Goal: Navigation & Orientation: Find specific page/section

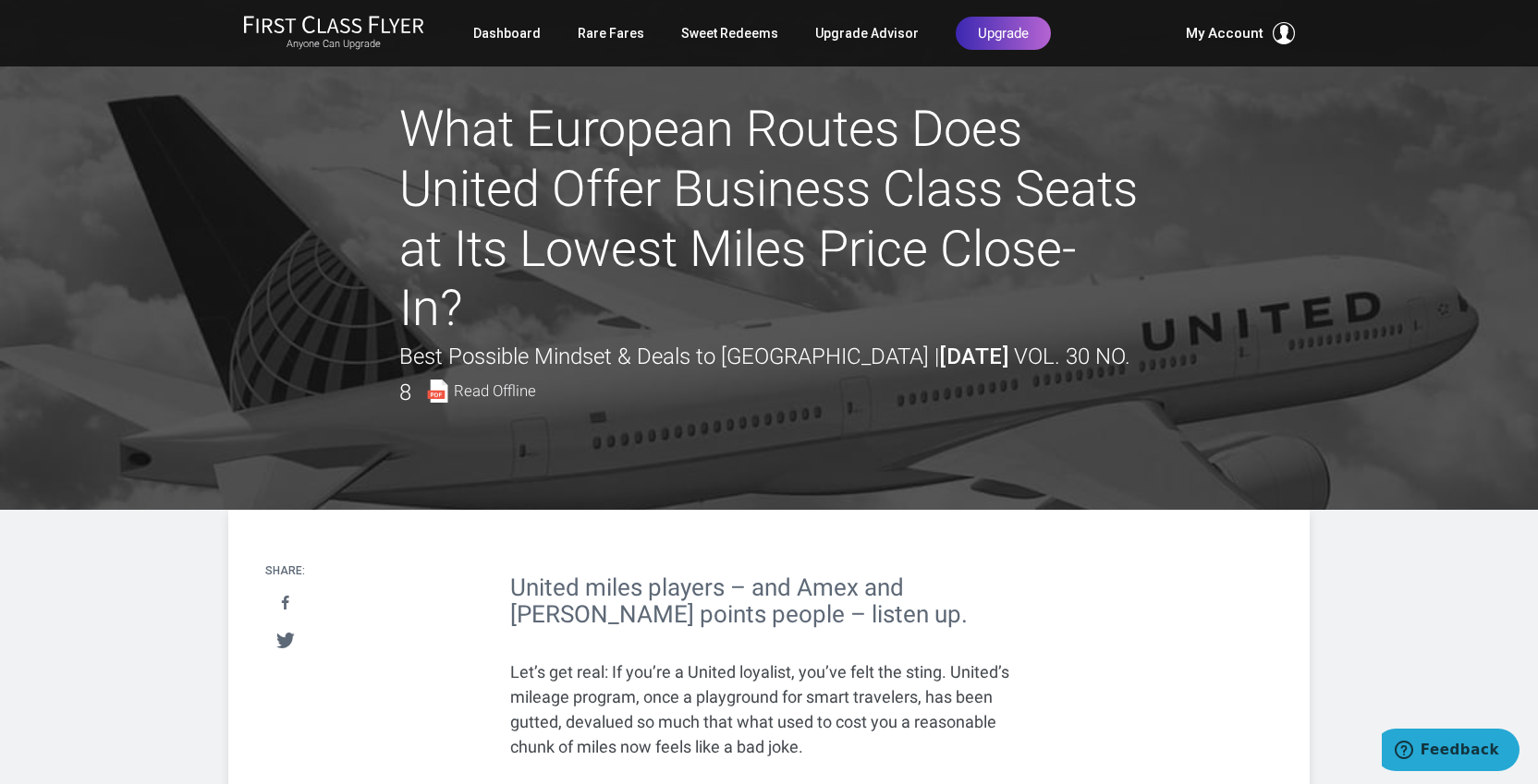
click at [390, 41] on small "Anyone Can Upgrade" at bounding box center [333, 44] width 181 height 13
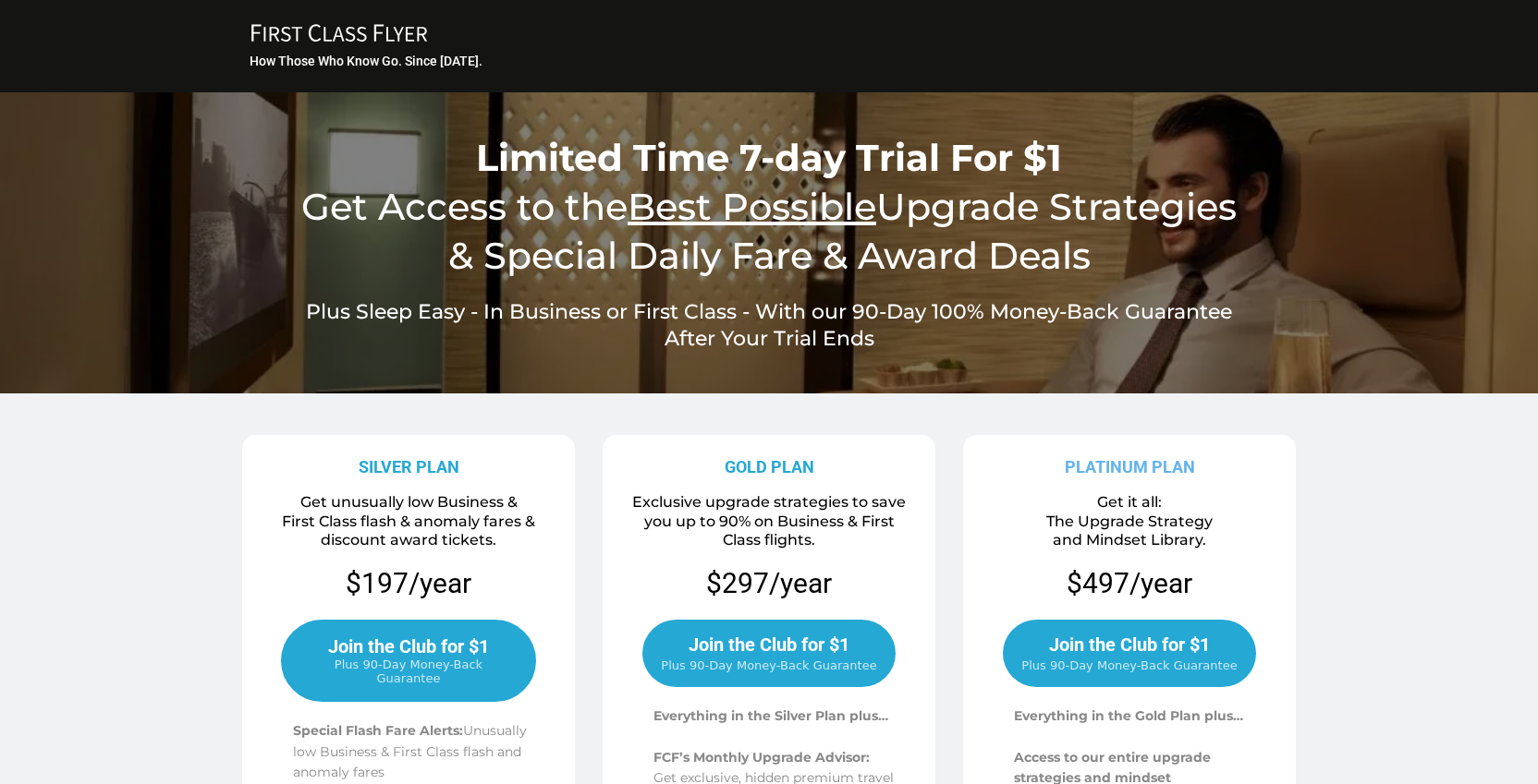
click at [345, 39] on icon "FIRST CLASS FLYER Copy Created with Sketch." at bounding box center [338, 33] width 185 height 20
click at [350, 59] on h3 "How Those Who Know Go. Since 1996." at bounding box center [769, 61] width 1041 height 17
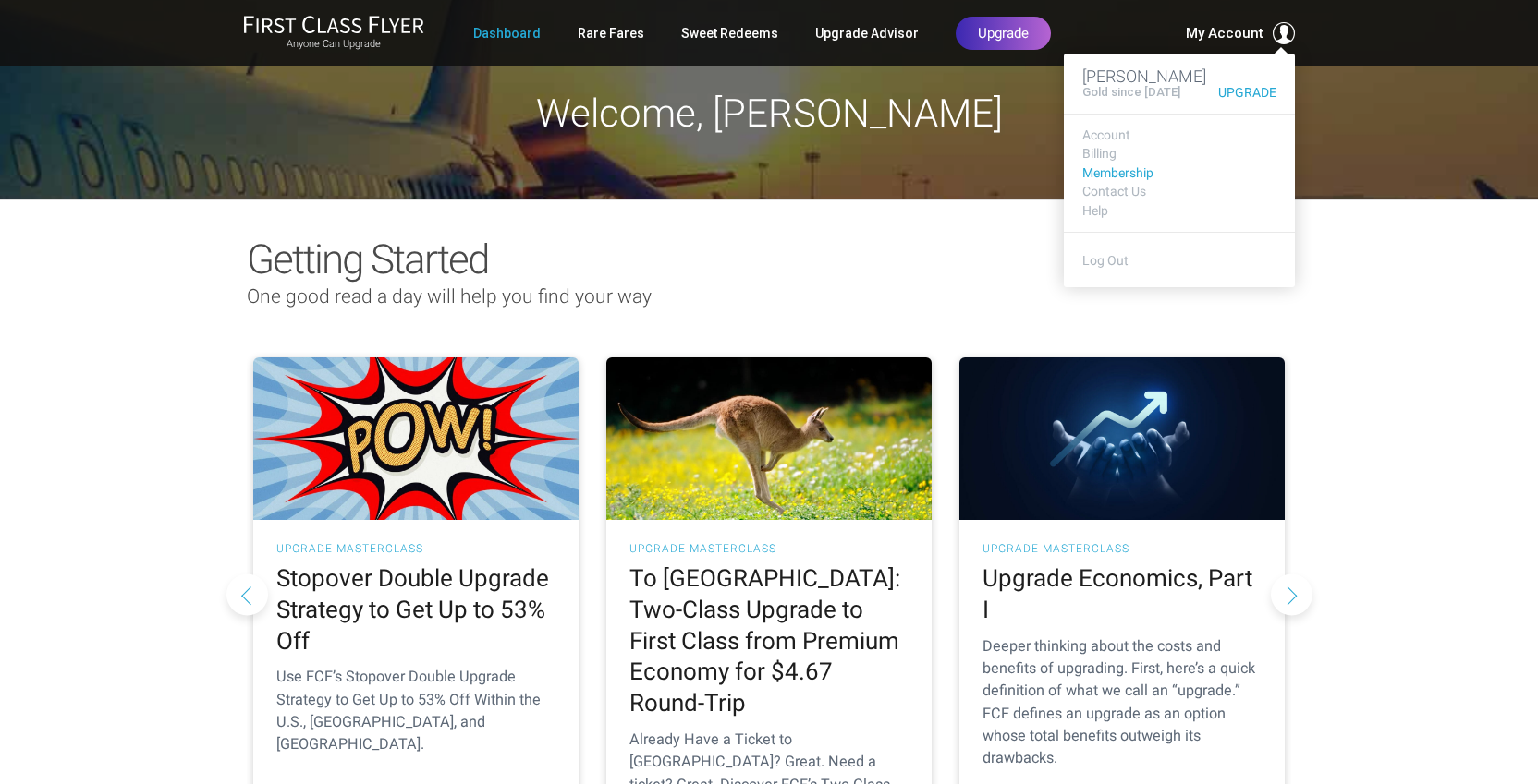
click at [1130, 180] on link "Membership" at bounding box center [1179, 173] width 194 height 14
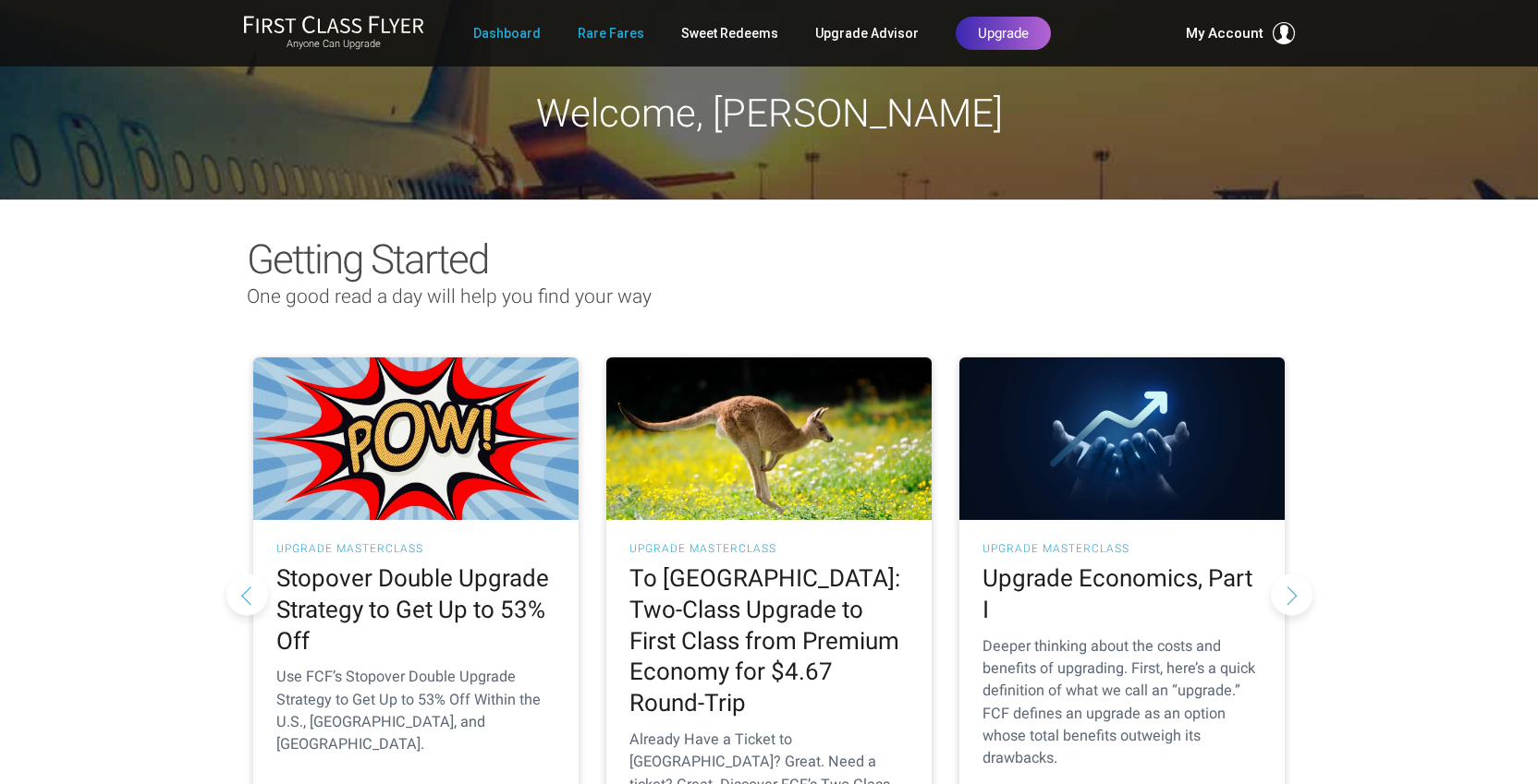
click at [608, 33] on link "Rare Fares" at bounding box center [611, 33] width 66 height 33
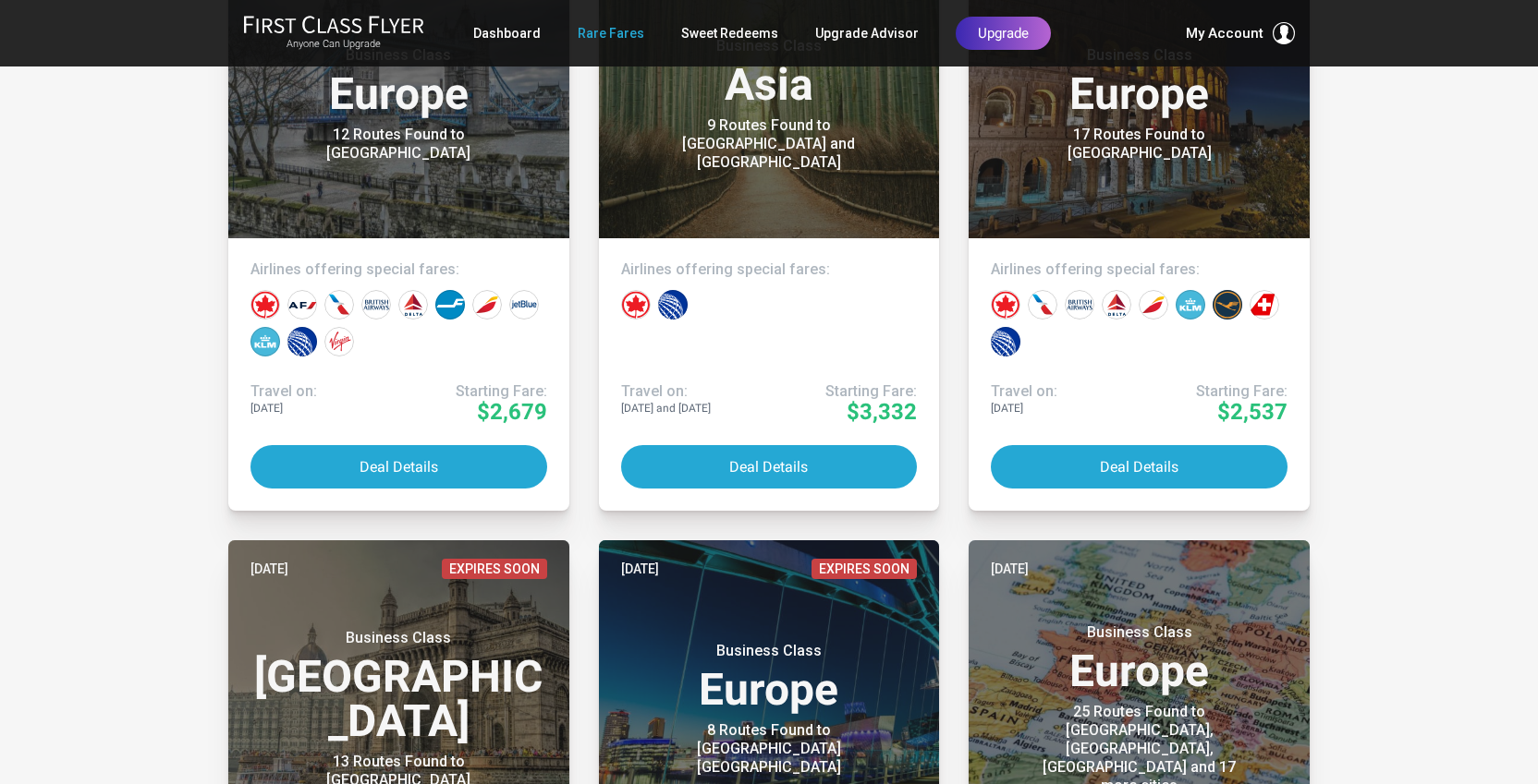
scroll to position [7656, 0]
